Goal: Task Accomplishment & Management: Use online tool/utility

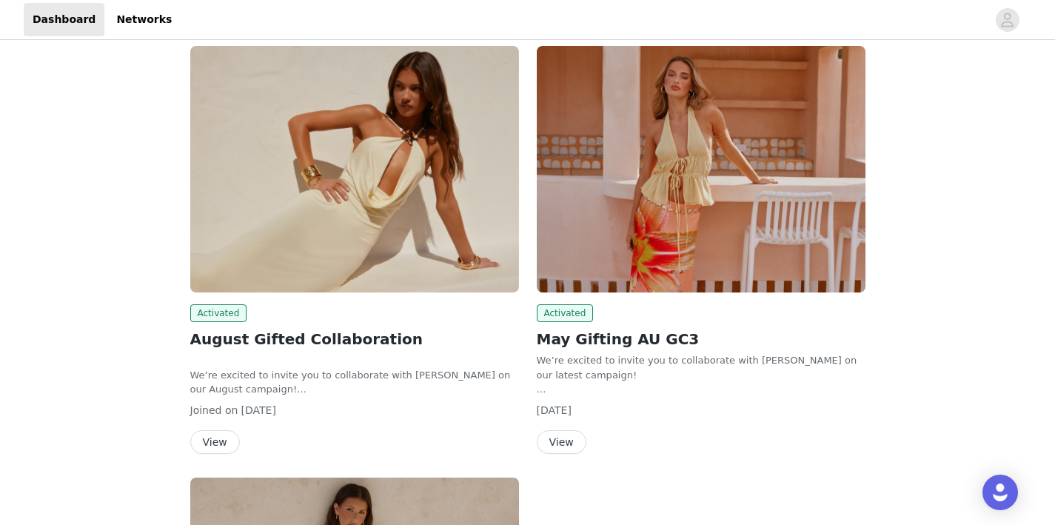
scroll to position [67, 0]
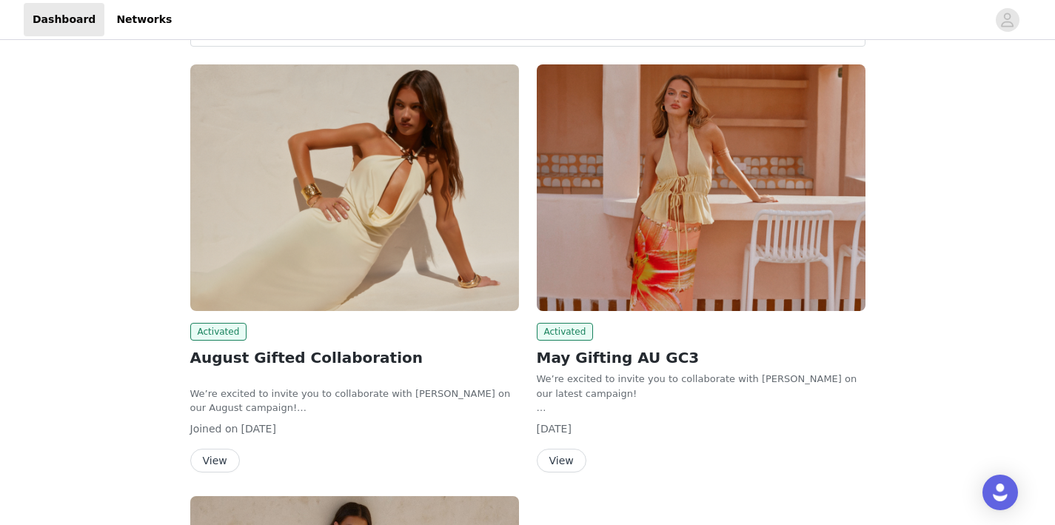
click at [221, 459] on button "View" at bounding box center [215, 461] width 50 height 24
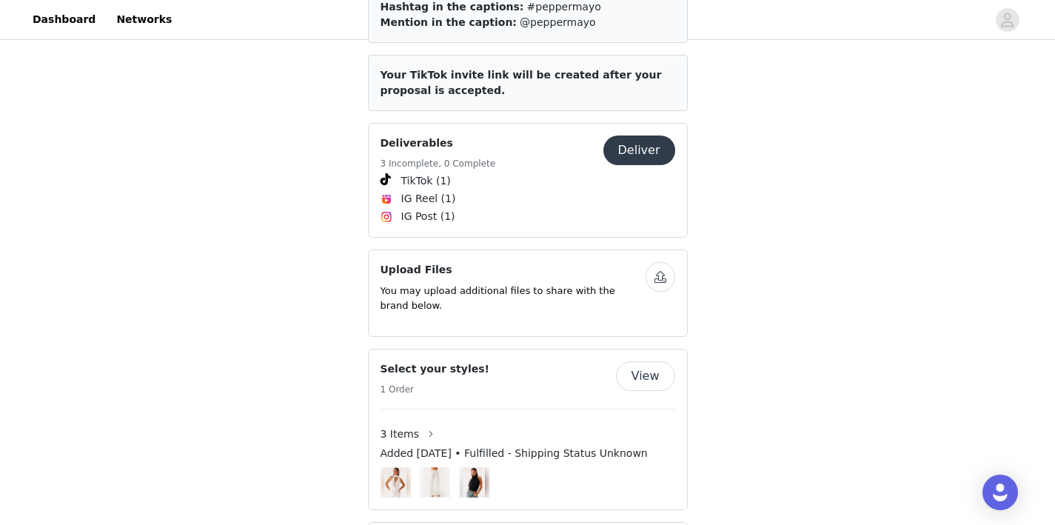
scroll to position [627, 0]
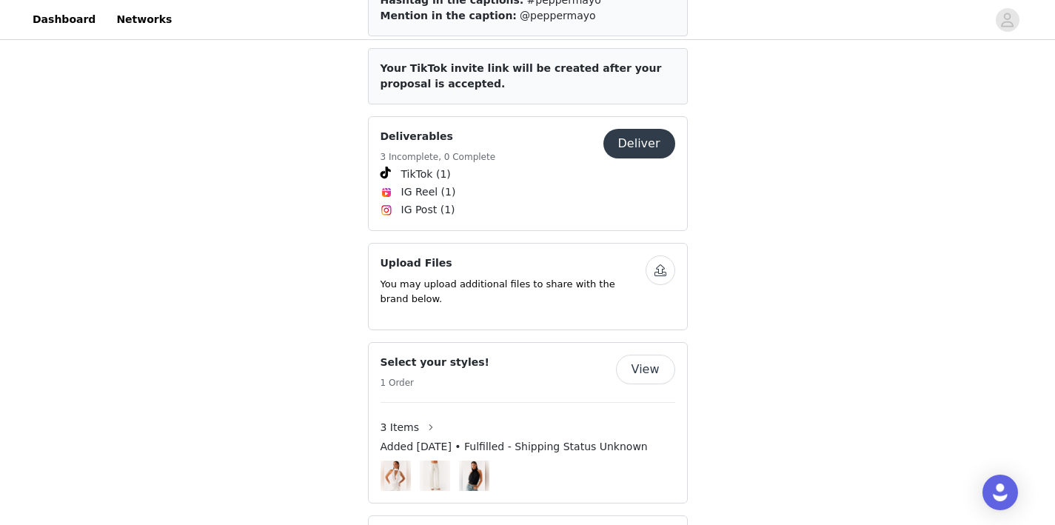
click at [647, 129] on button "Deliver" at bounding box center [640, 144] width 72 height 30
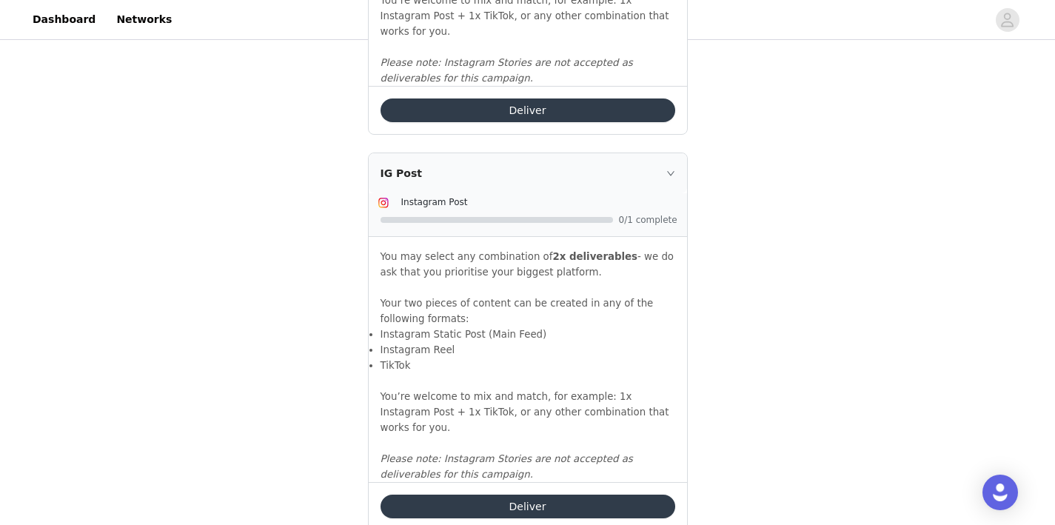
scroll to position [1726, 0]
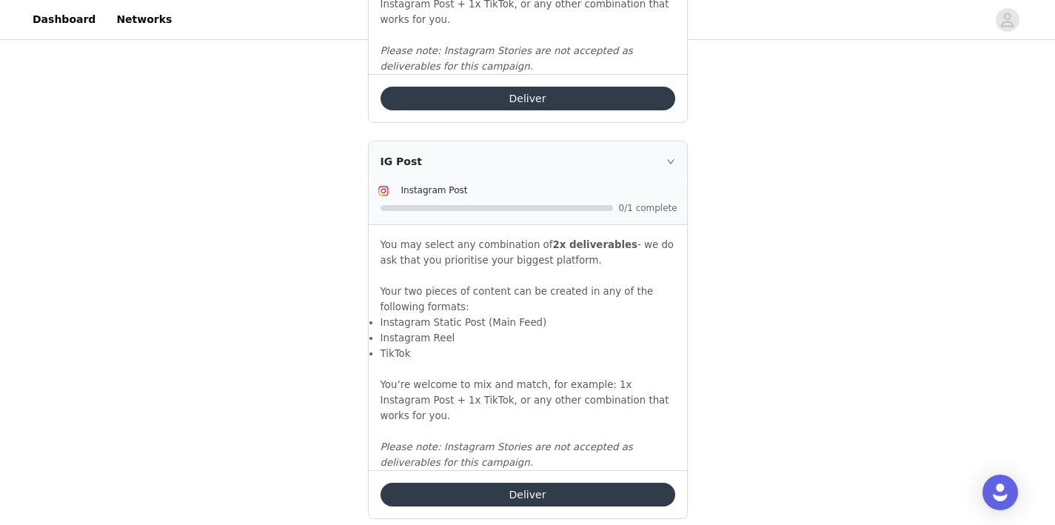
click at [519, 483] on button "Deliver" at bounding box center [528, 495] width 295 height 24
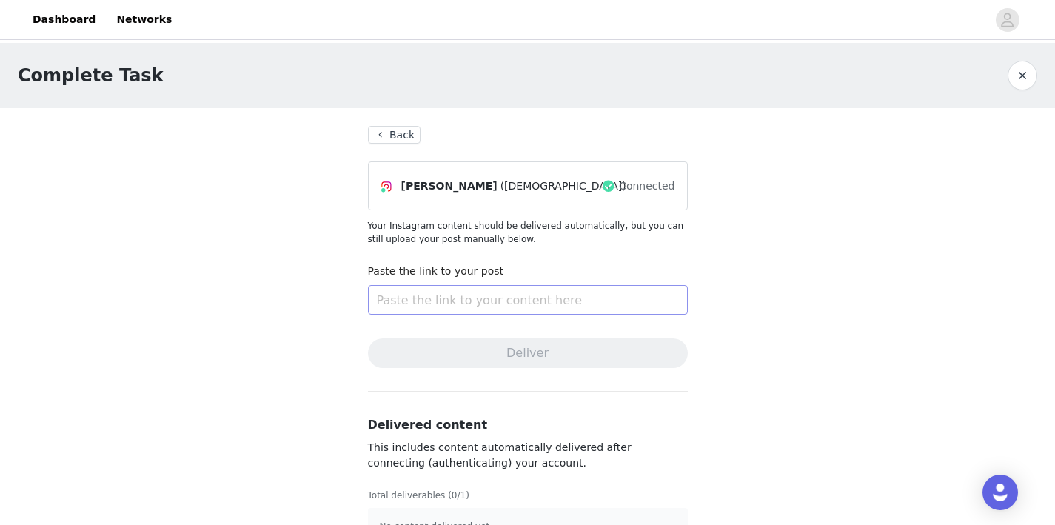
scroll to position [38, 0]
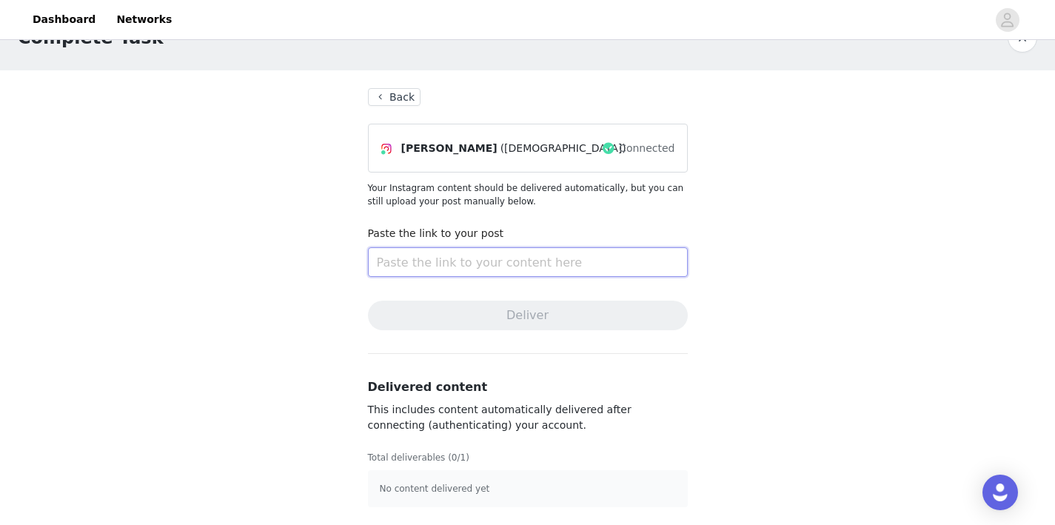
click at [528, 266] on input "text" at bounding box center [528, 262] width 320 height 30
click at [505, 253] on input "text" at bounding box center [528, 262] width 320 height 30
paste input "[URL][DOMAIN_NAME]"
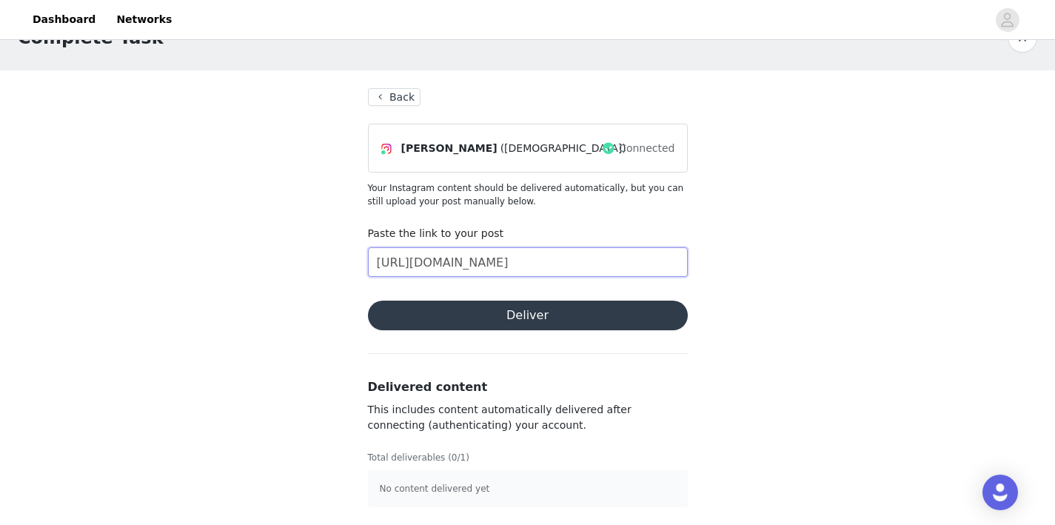
scroll to position [0, 241]
type input "[URL][DOMAIN_NAME]"
click at [527, 317] on button "Deliver" at bounding box center [528, 316] width 320 height 30
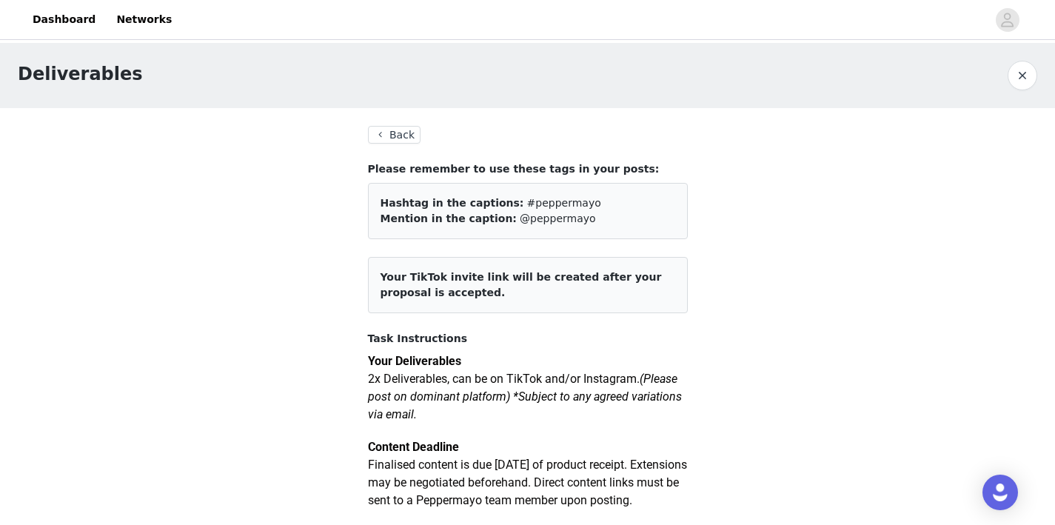
click at [397, 133] on button "Back" at bounding box center [394, 135] width 53 height 18
